Goal: Task Accomplishment & Management: Use online tool/utility

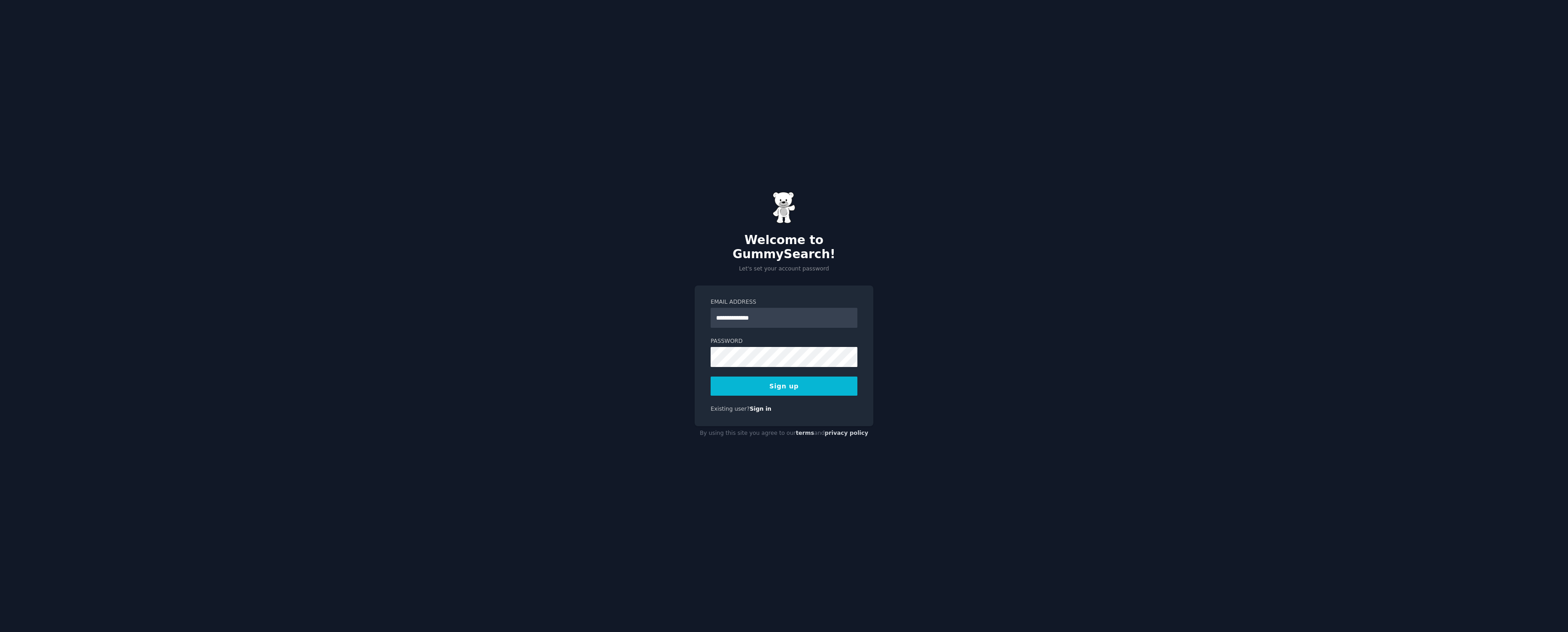
type input "**********"
click at [811, 385] on button "Sign up" at bounding box center [784, 386] width 147 height 19
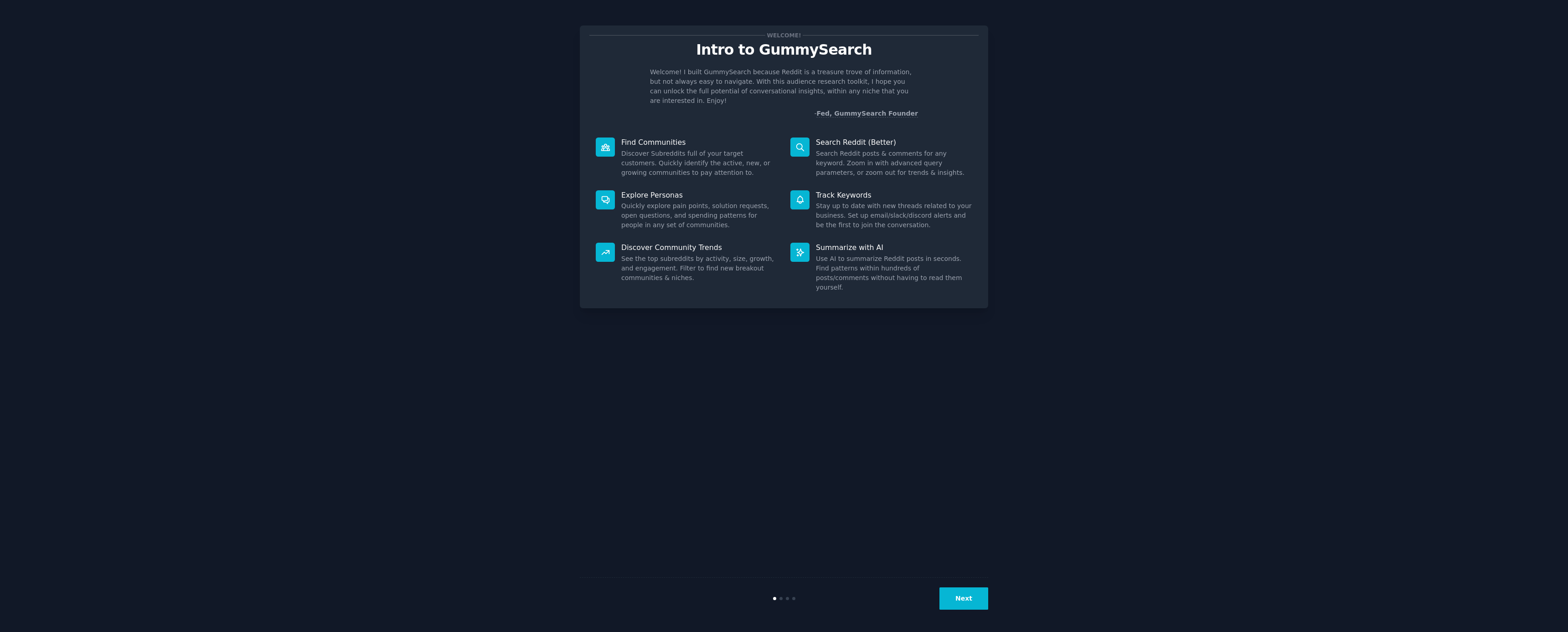
click at [964, 600] on button "Next" at bounding box center [963, 599] width 49 height 22
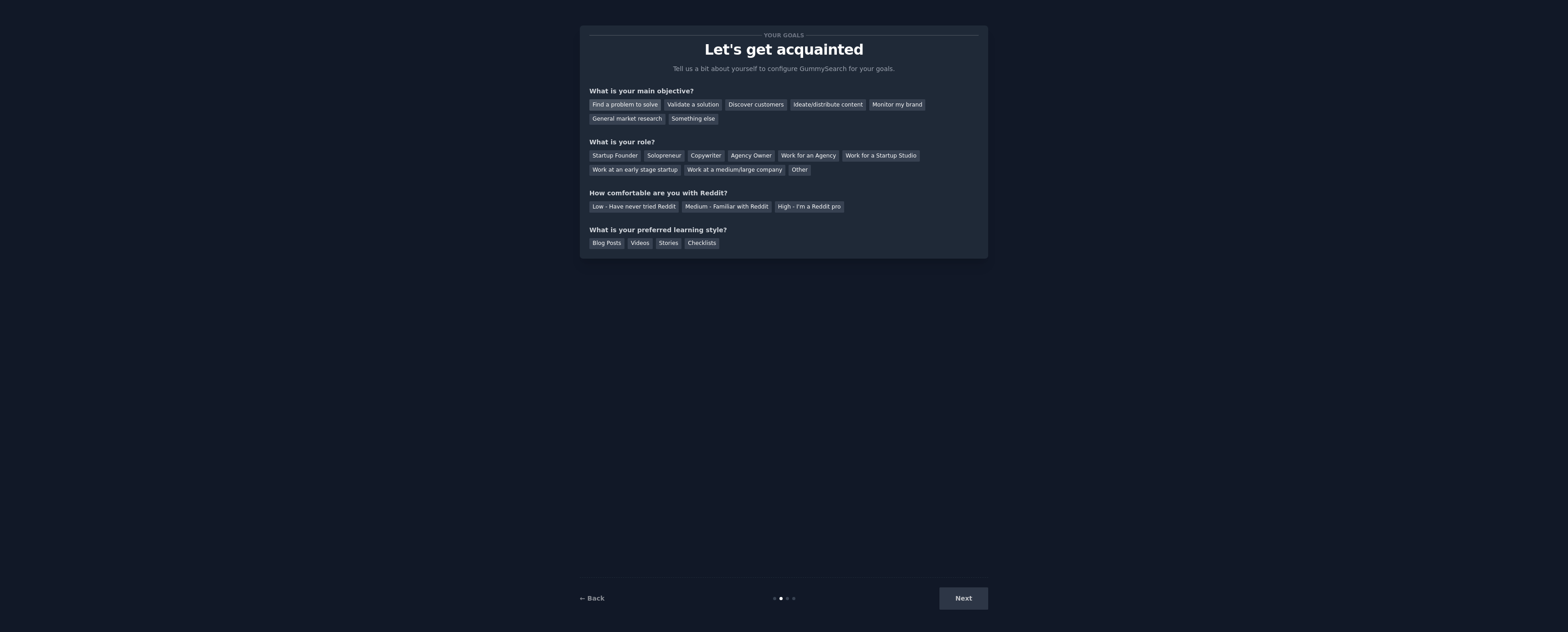
click at [631, 106] on div "Find a problem to solve" at bounding box center [625, 105] width 72 height 11
click at [682, 105] on div "Validate a solution" at bounding box center [692, 105] width 58 height 11
click at [643, 103] on div "Find a problem to solve" at bounding box center [625, 105] width 72 height 11
click at [651, 154] on div "Solopreneur" at bounding box center [664, 156] width 40 height 11
click at [700, 203] on div "Medium - Familiar with Reddit" at bounding box center [726, 207] width 89 height 11
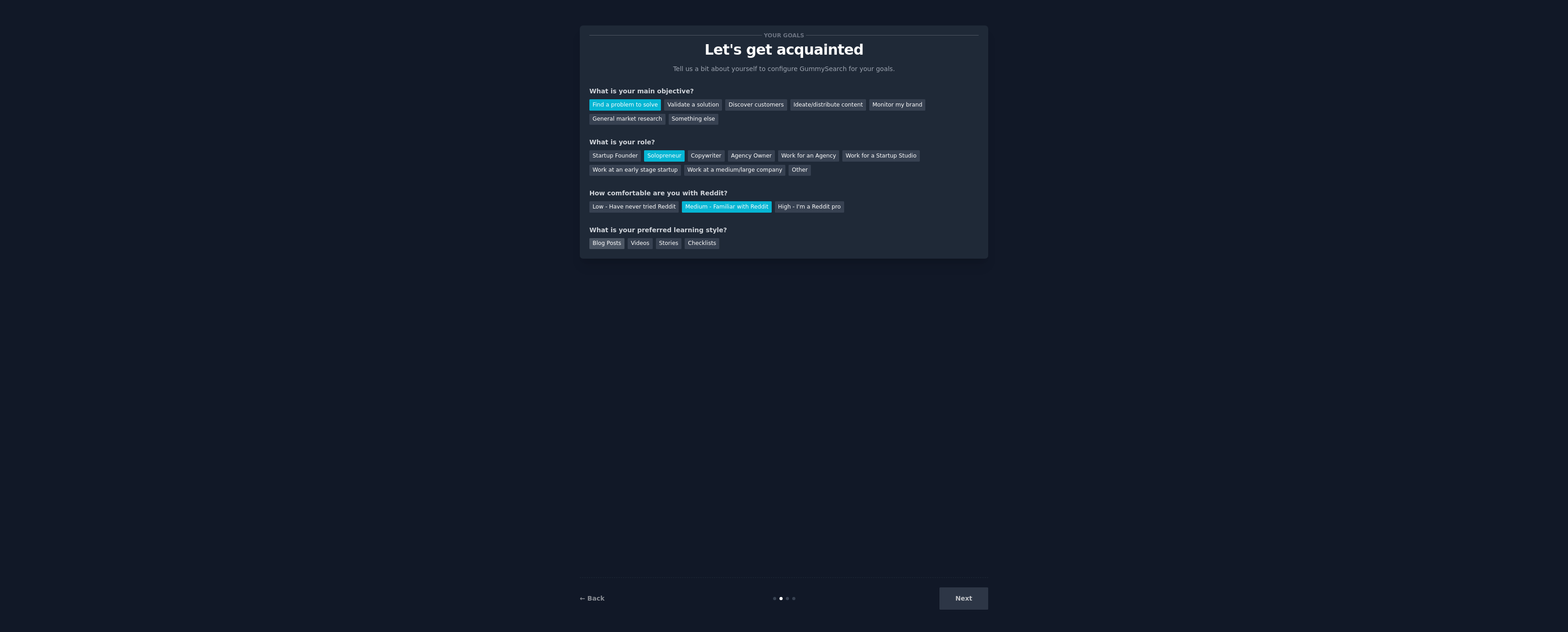
click at [612, 243] on div "Blog Posts" at bounding box center [607, 244] width 35 height 11
click at [962, 589] on button "Next" at bounding box center [963, 599] width 49 height 22
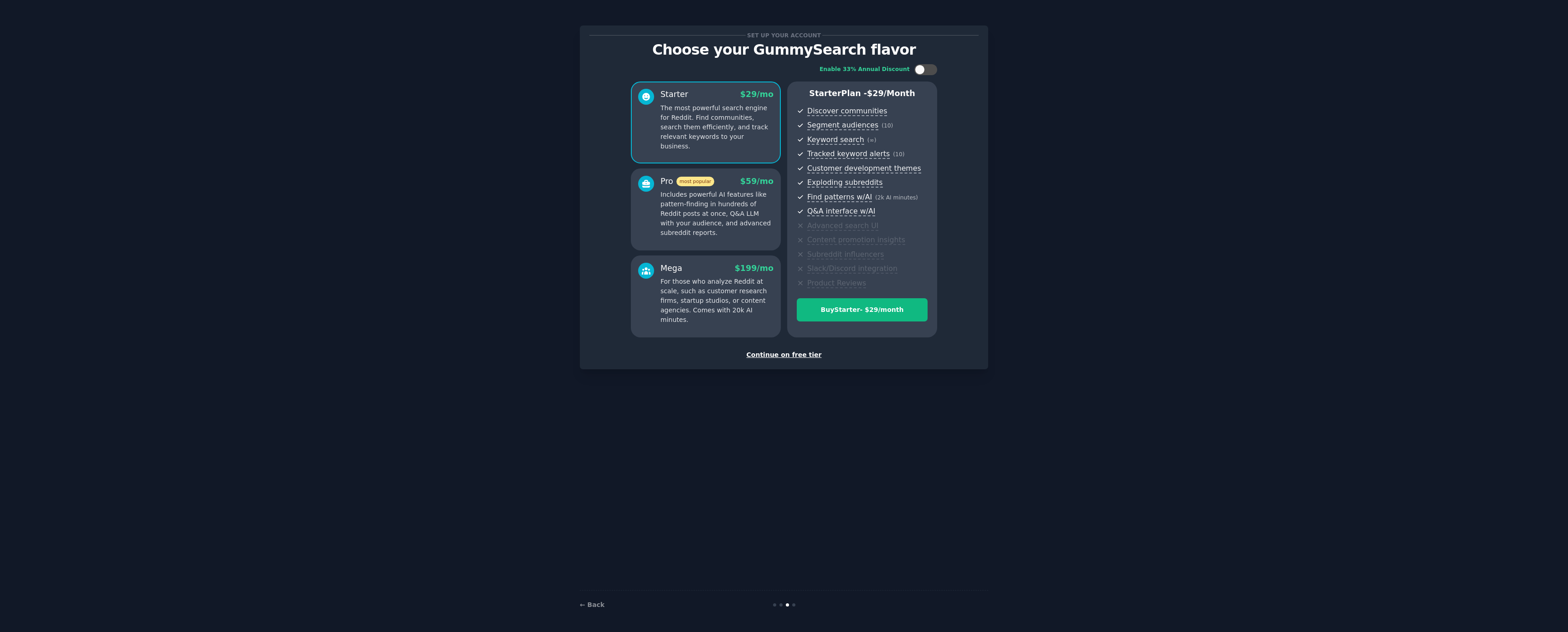
click at [774, 352] on div "Continue on free tier" at bounding box center [784, 355] width 389 height 9
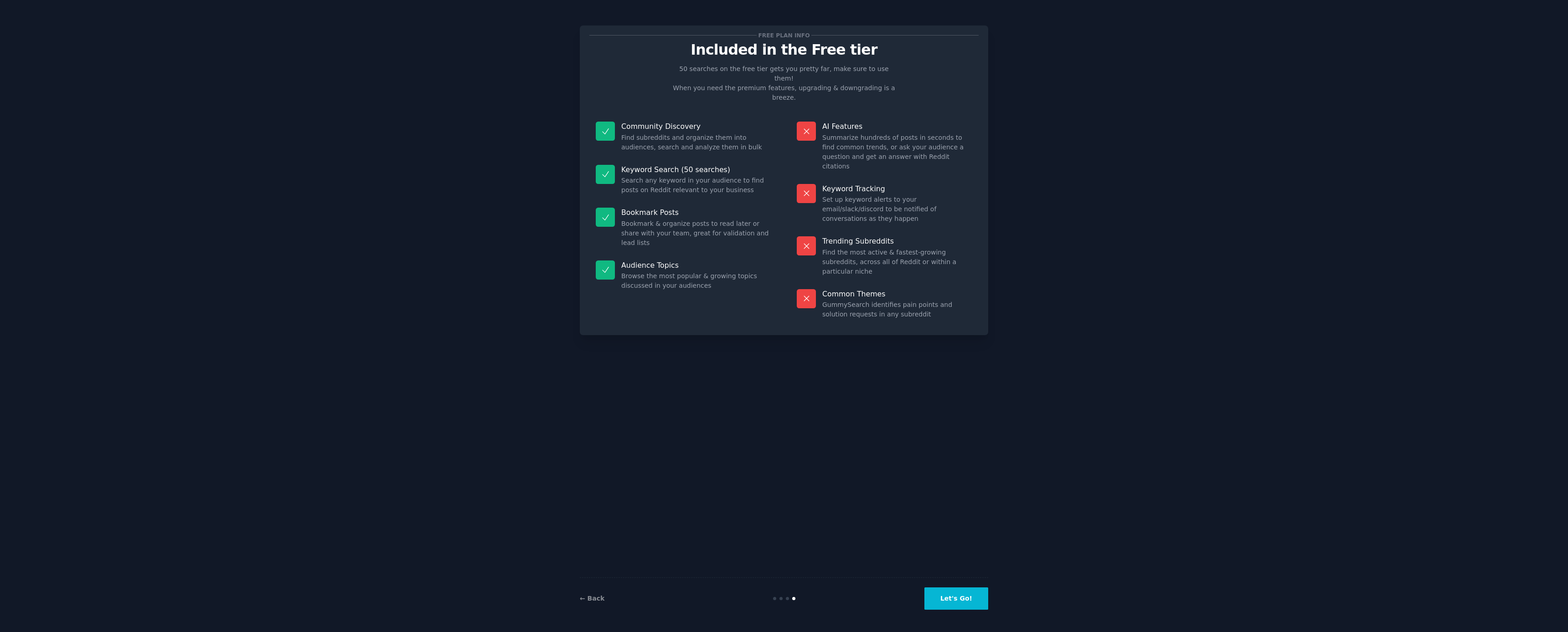
click at [967, 610] on button "Let's Go!" at bounding box center [956, 599] width 64 height 22
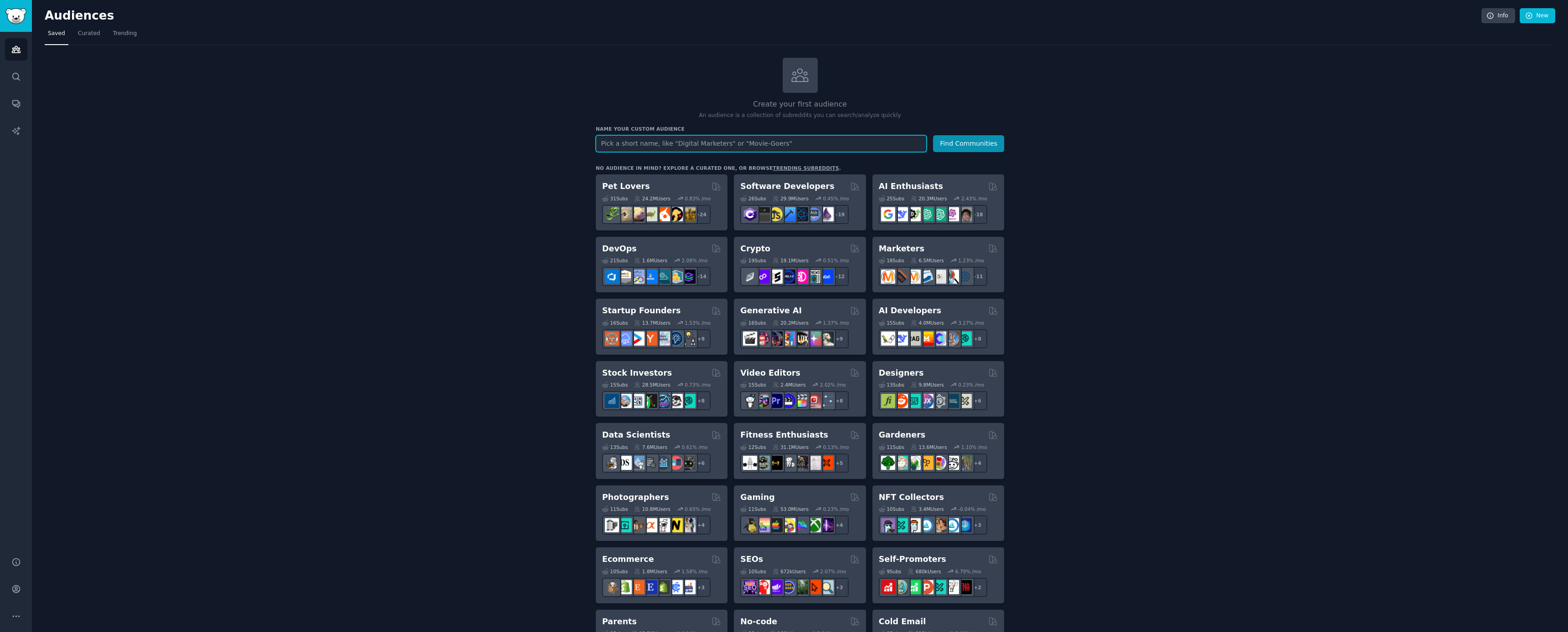
click at [654, 145] on input "text" at bounding box center [761, 143] width 331 height 17
paste input "site:[DOMAIN_NAME] "I hate" + [industry]"
drag, startPoint x: 707, startPoint y: 146, endPoint x: 675, endPoint y: 145, distance: 32.0
click at [675, 145] on input "site:[DOMAIN_NAME] "I hate" + [industry]" at bounding box center [761, 143] width 331 height 17
paste input "Competitor Price & Page-Change Tracker"
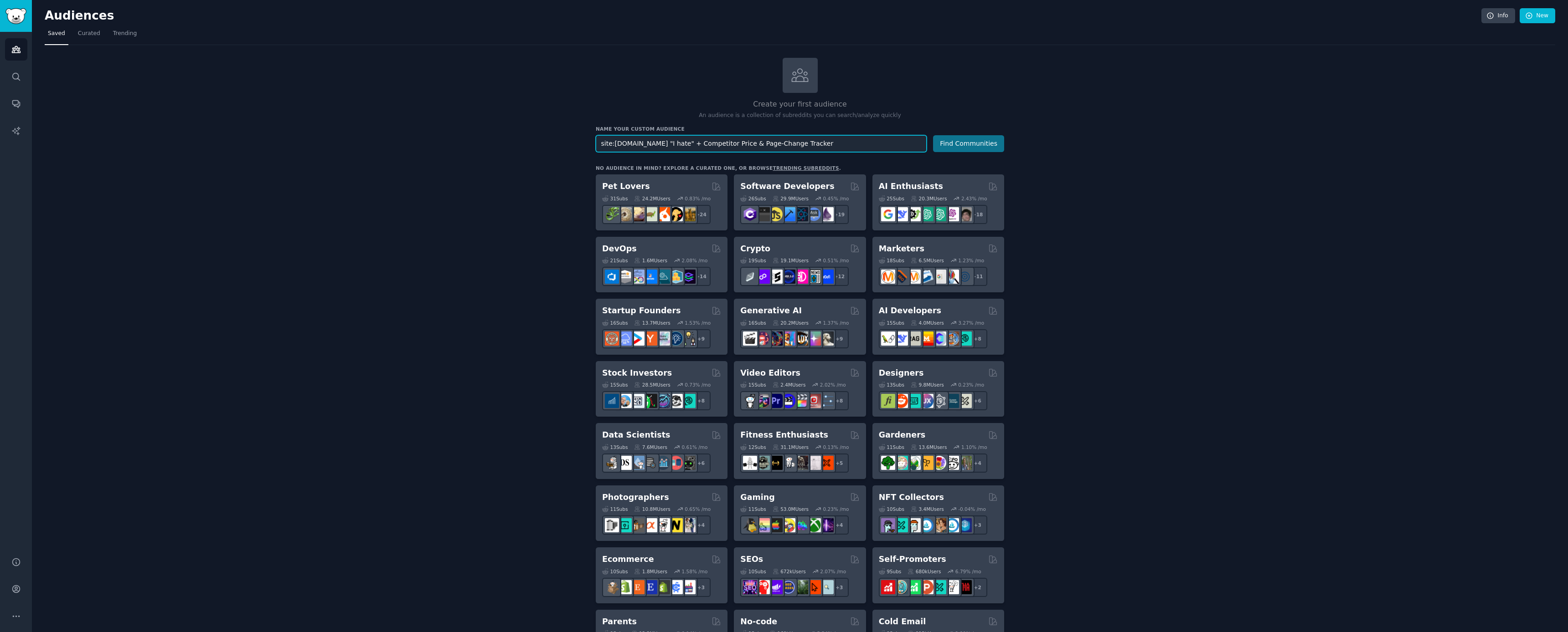
type input "site:[DOMAIN_NAME] "I hate" + Competitor Price & Page-Change Tracker"
click at [959, 147] on button "Find Communities" at bounding box center [968, 143] width 71 height 17
